Goal: Use online tool/utility: Utilize a website feature to perform a specific function

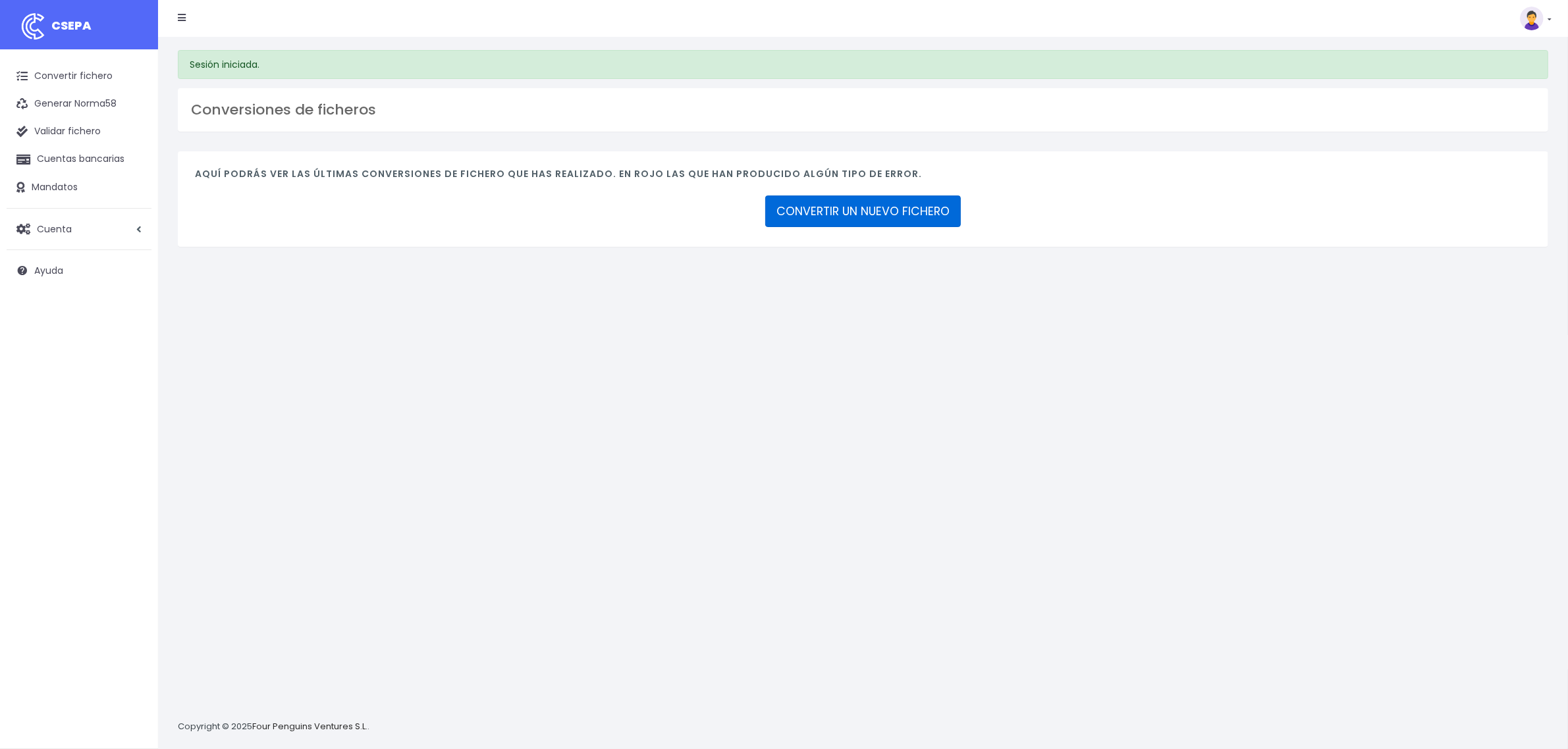
click at [883, 210] on link "CONVERTIR UN NUEVO FICHERO" at bounding box center [862, 211] width 195 height 31
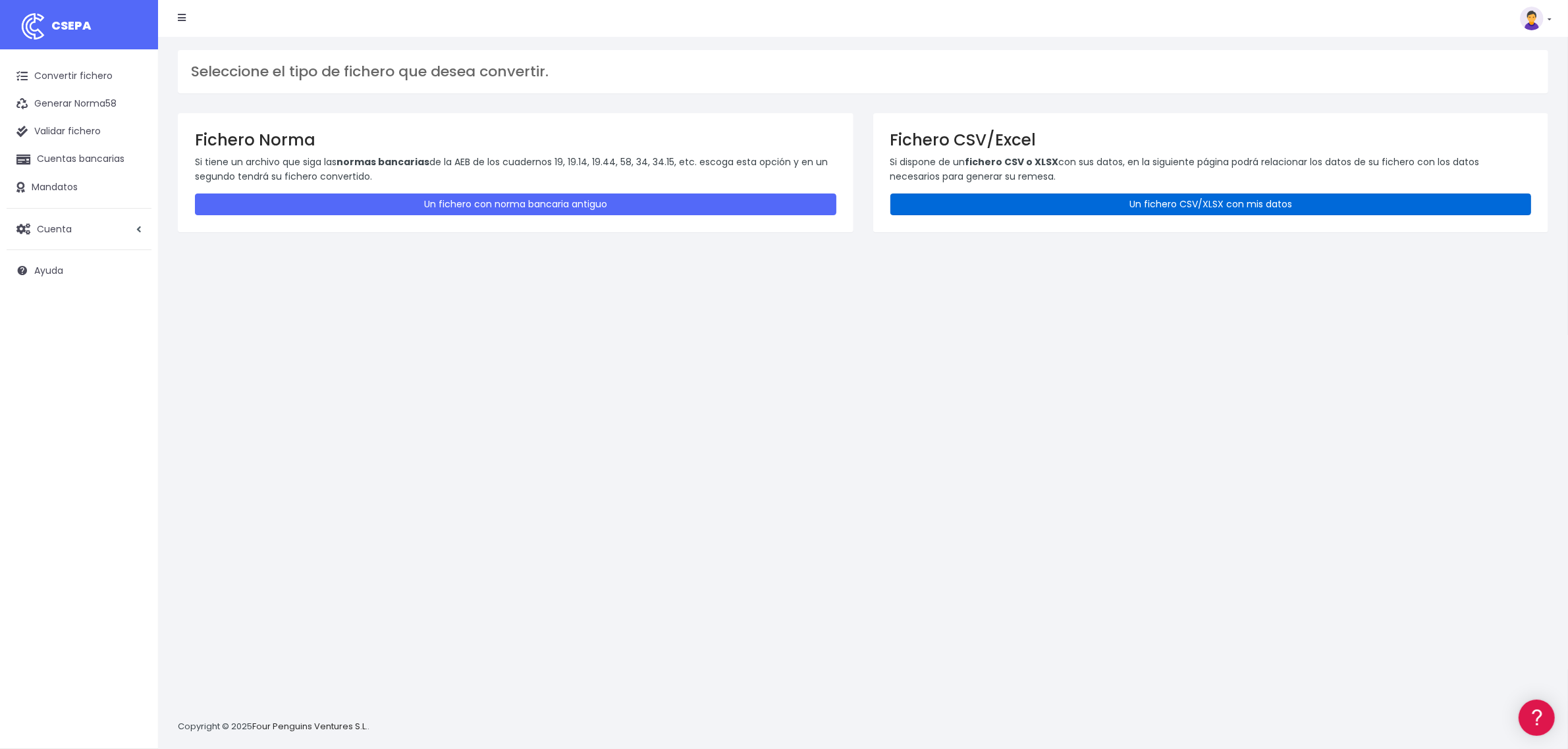
click at [1139, 205] on link "Un fichero CSV/XLSX con mis datos" at bounding box center [1211, 204] width 642 height 22
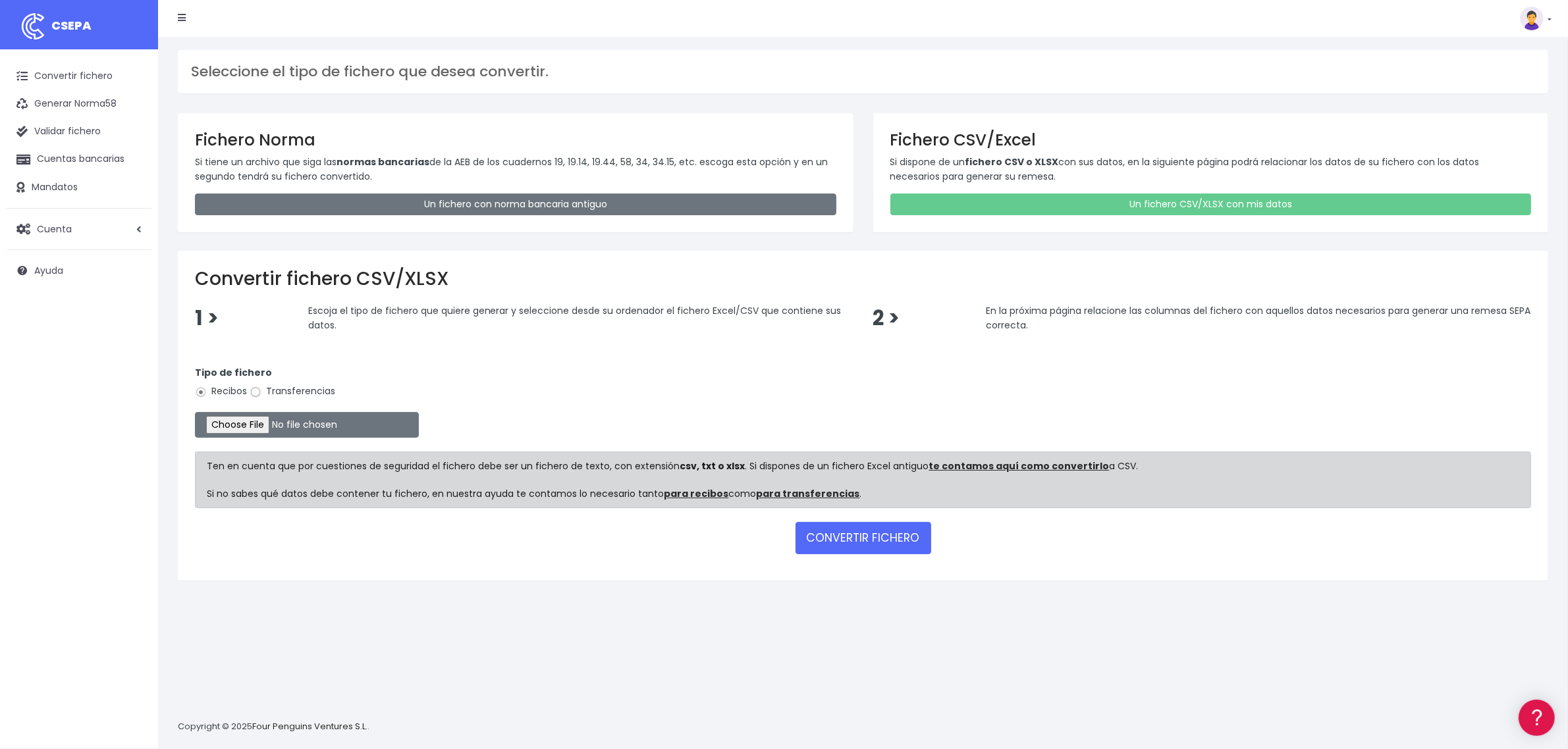
click at [254, 393] on input "Transferencias" at bounding box center [255, 392] width 12 height 12
radio input "true"
click at [251, 419] on input "file" at bounding box center [307, 425] width 224 height 26
type input "C:\fakepath\250910_PAGAMENTS REGISTRE PROPIETAT.xlsx"
click at [880, 537] on button "CONVERTIR FICHERO" at bounding box center [863, 538] width 136 height 31
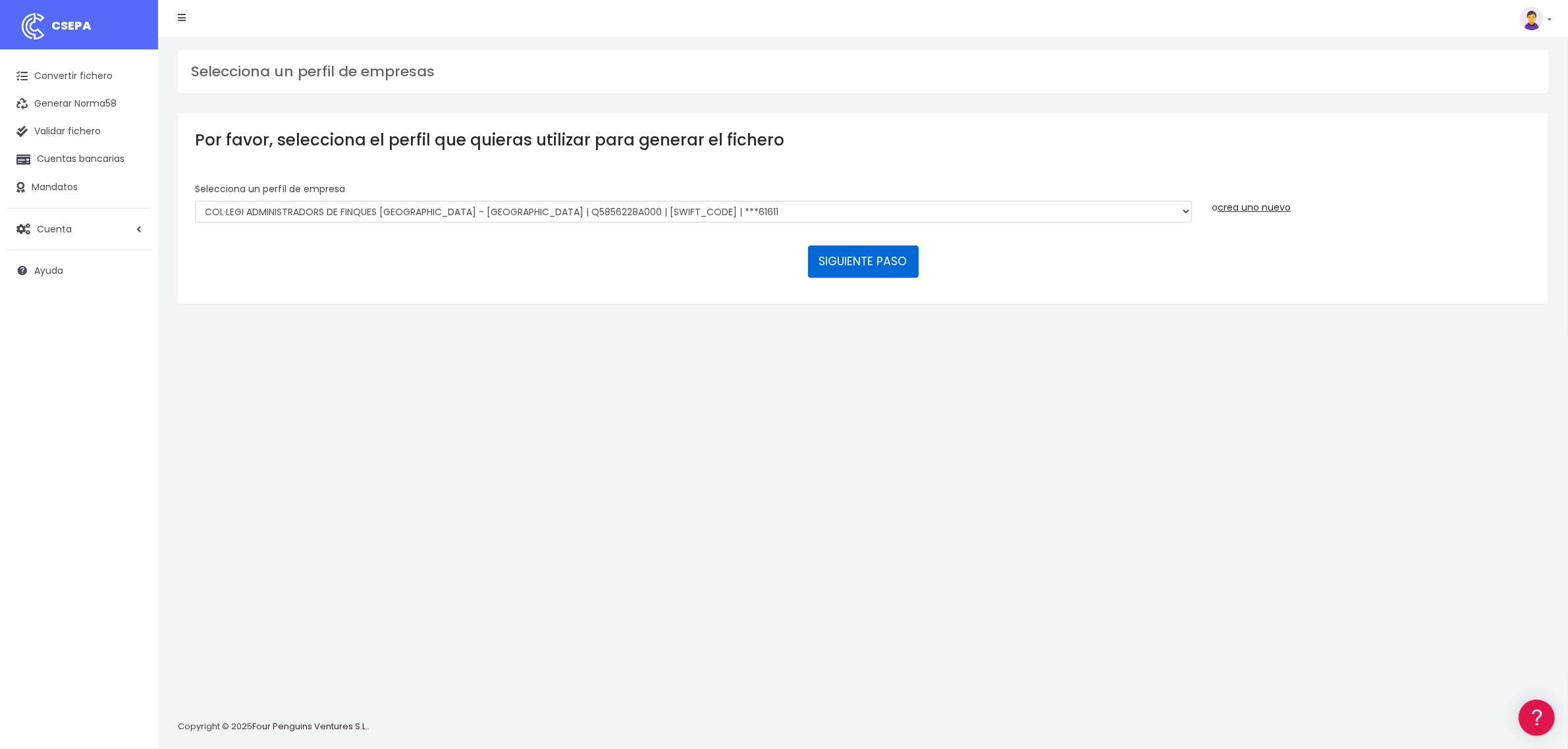
click at [885, 264] on button "SIGUIENTE PASO" at bounding box center [863, 261] width 110 height 31
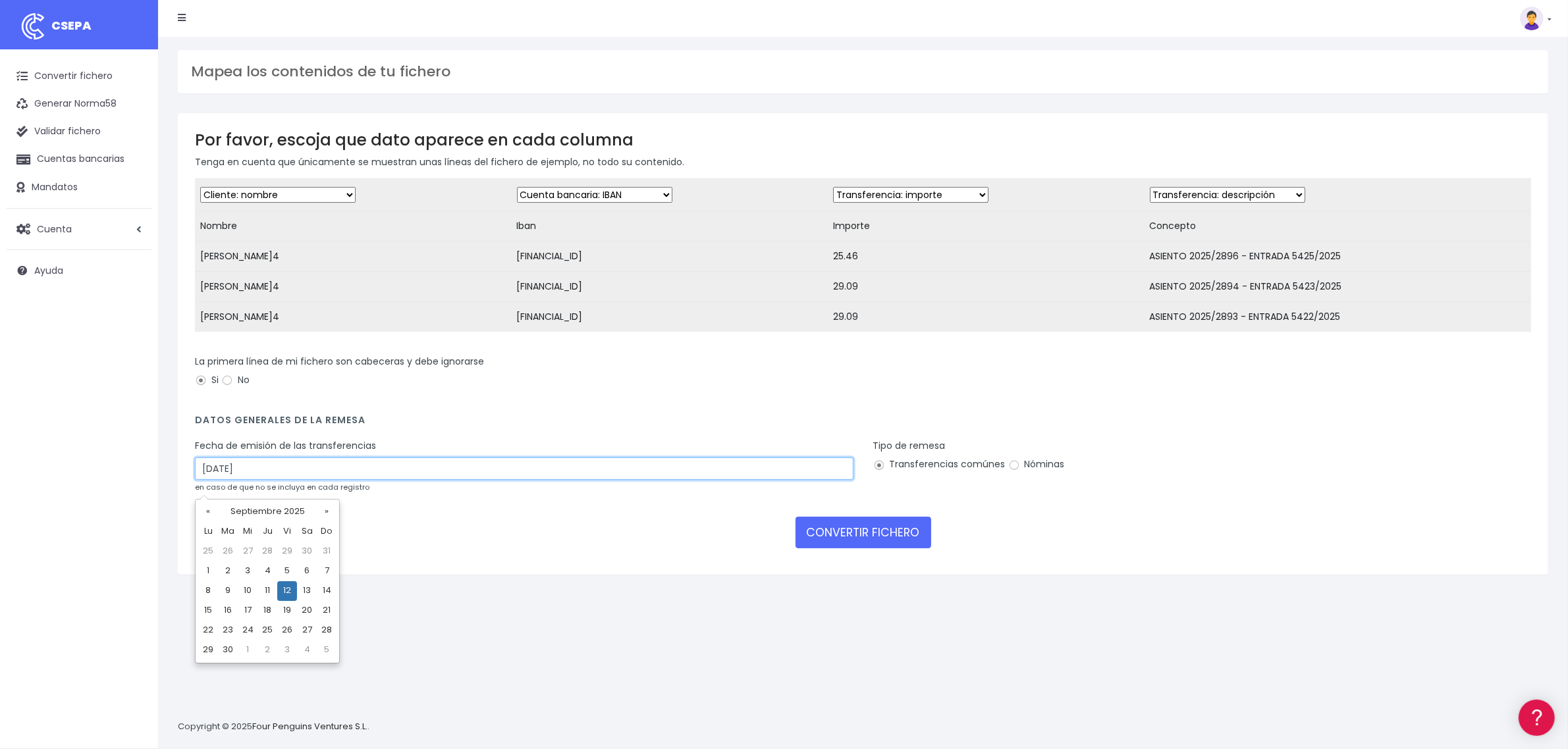
drag, startPoint x: 334, startPoint y: 488, endPoint x: 145, endPoint y: 475, distance: 189.4
click at [145, 475] on div "CSEPA Convertir fichero Generar Norma58 Validar fichero Cuentas bancarias Manda…" at bounding box center [784, 374] width 1568 height 749
type input "[DATE]"
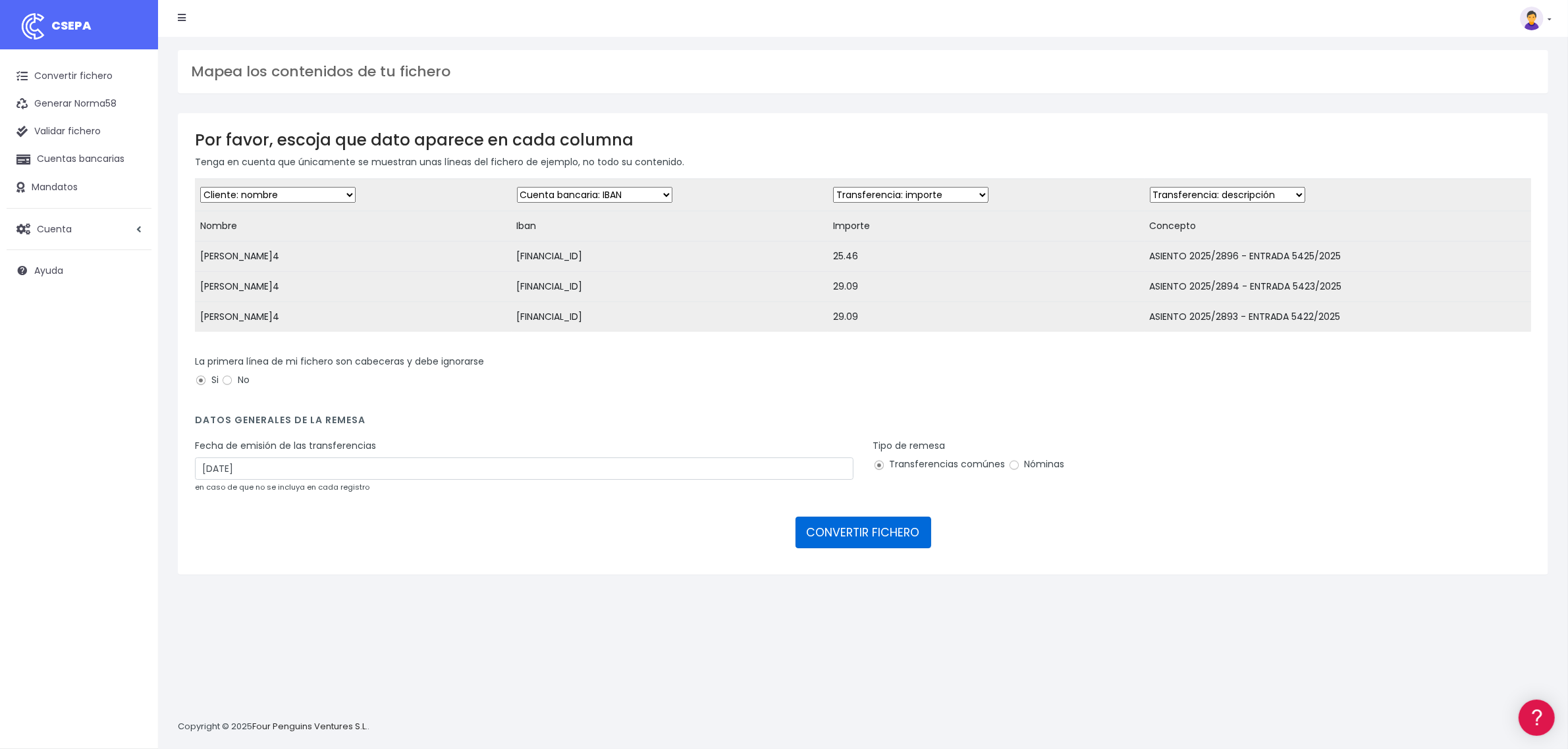
click at [877, 542] on button "CONVERTIR FICHERO" at bounding box center [863, 532] width 136 height 31
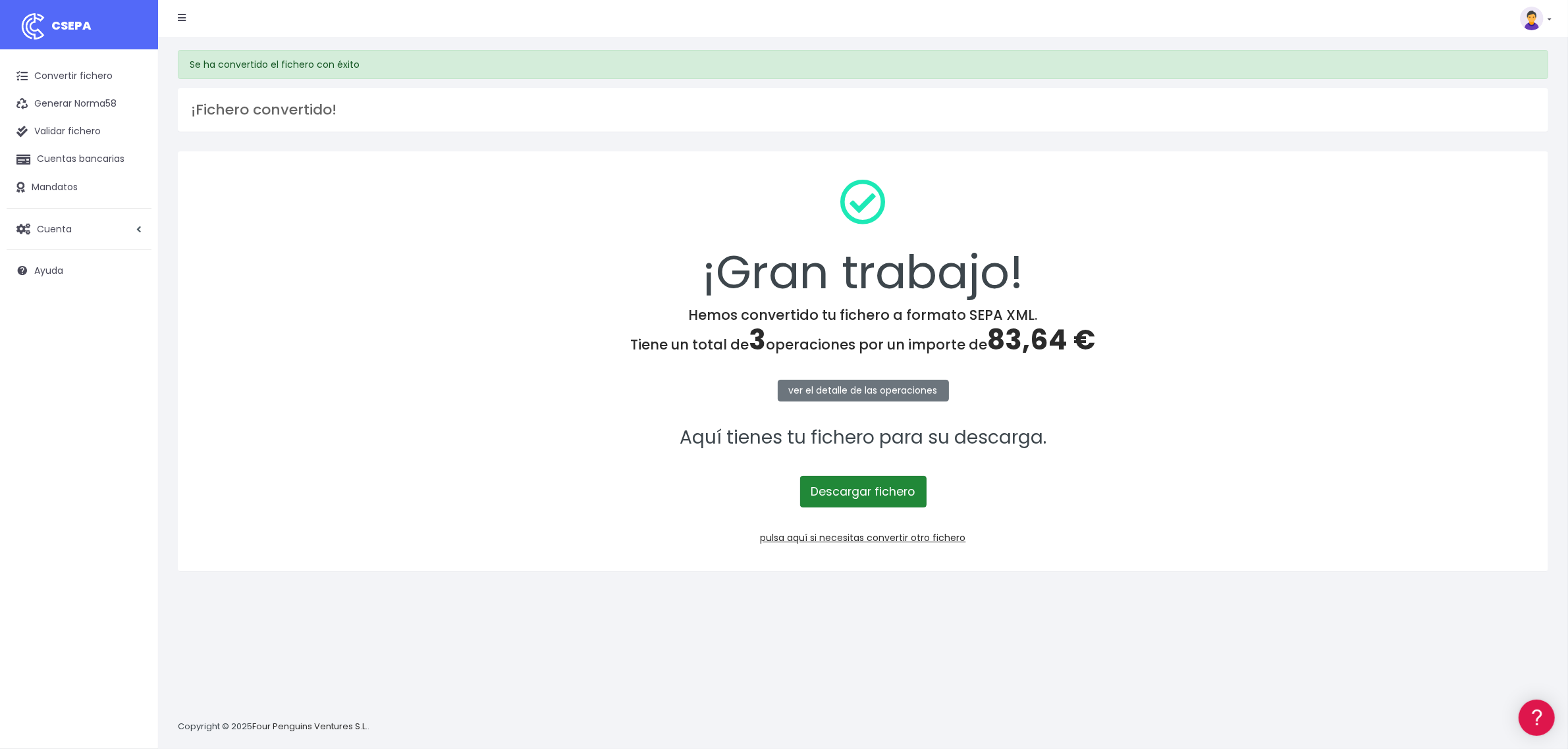
click at [873, 492] on link "Descargar fichero" at bounding box center [863, 492] width 127 height 31
